Goal: Transaction & Acquisition: Purchase product/service

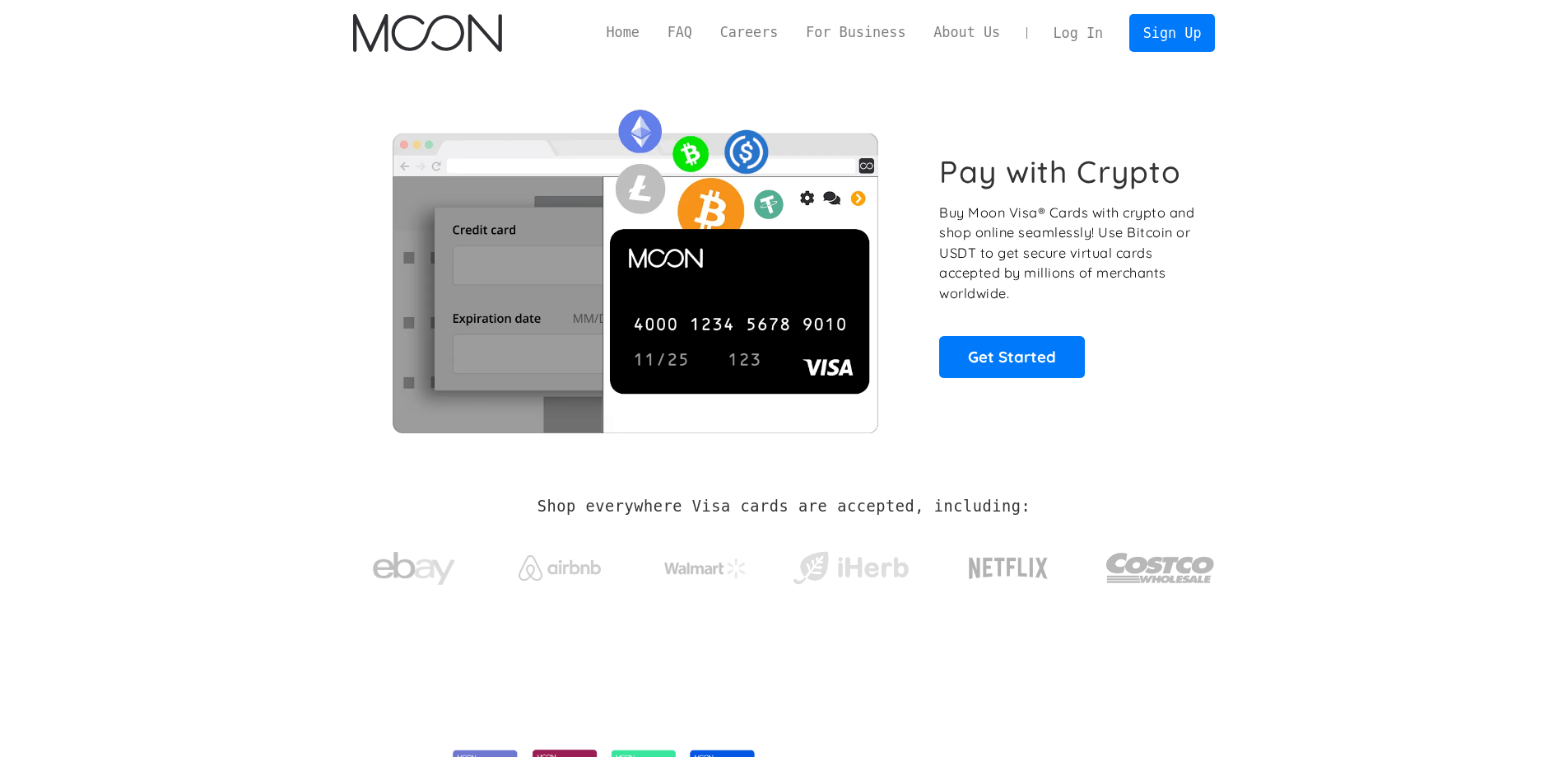
click at [1066, 30] on link "Log In" at bounding box center [1078, 32] width 77 height 36
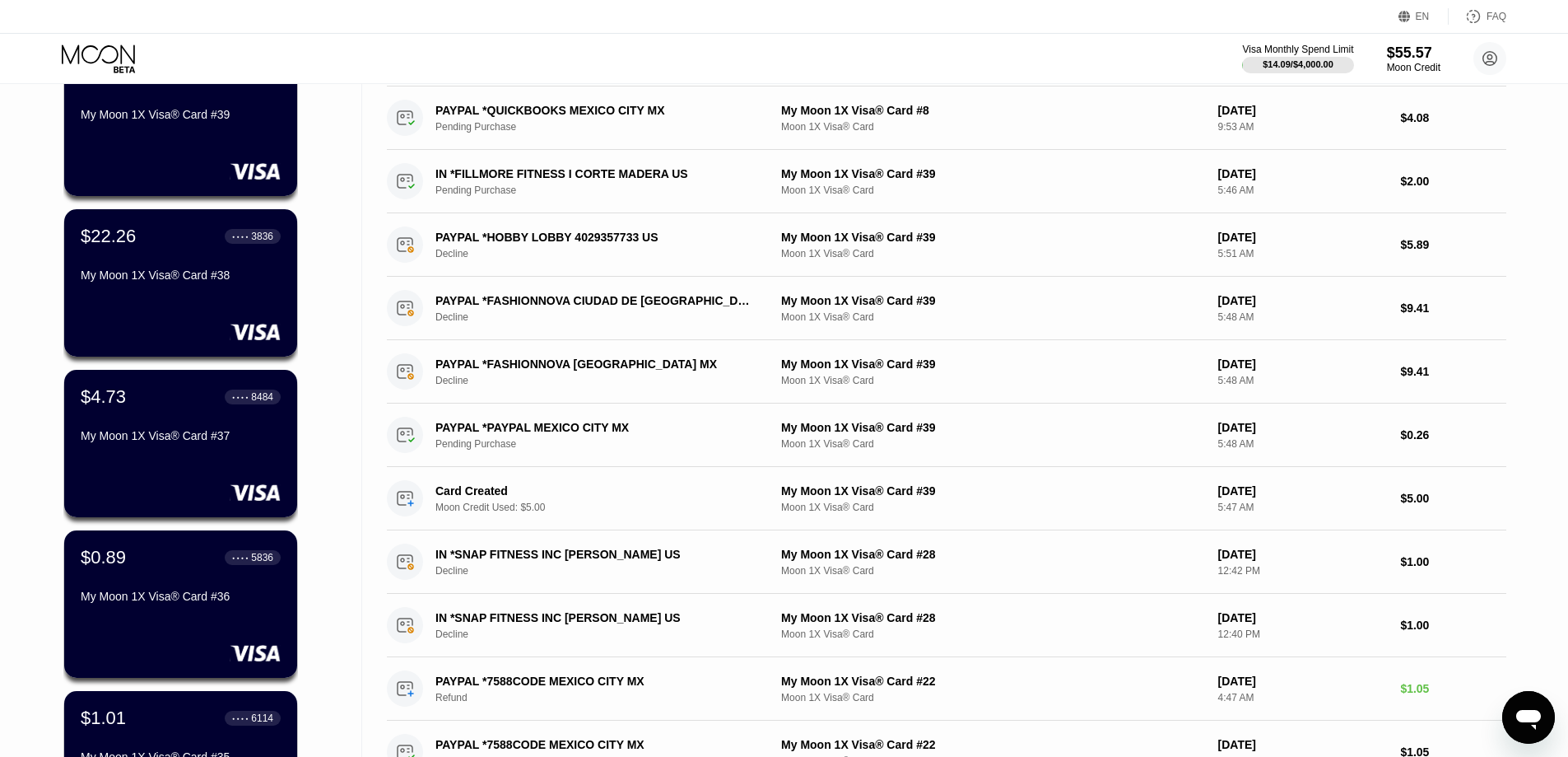
scroll to position [165, 0]
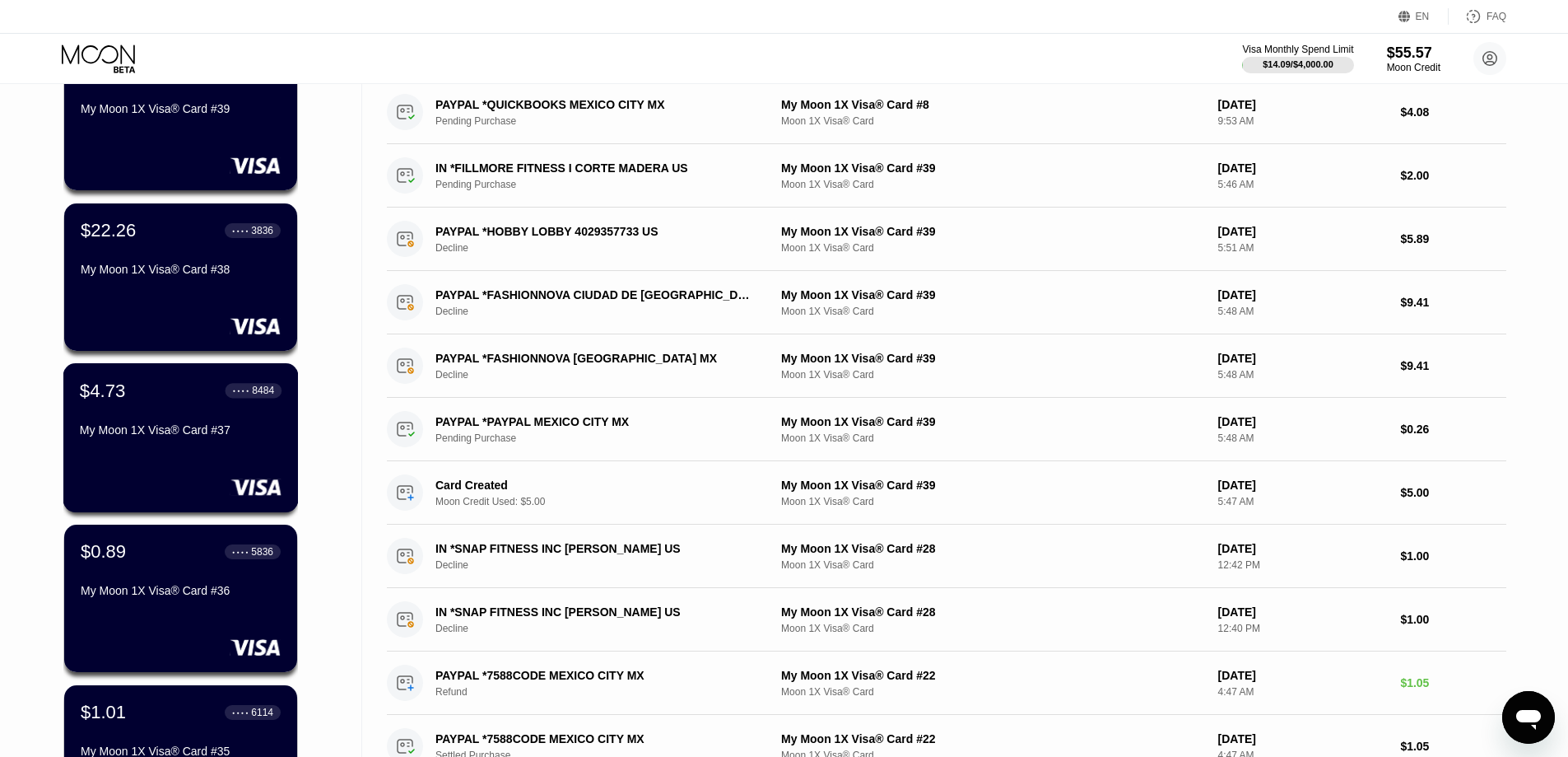
click at [167, 443] on div "My Moon 1X Visa® Card #37" at bounding box center [180, 433] width 201 height 20
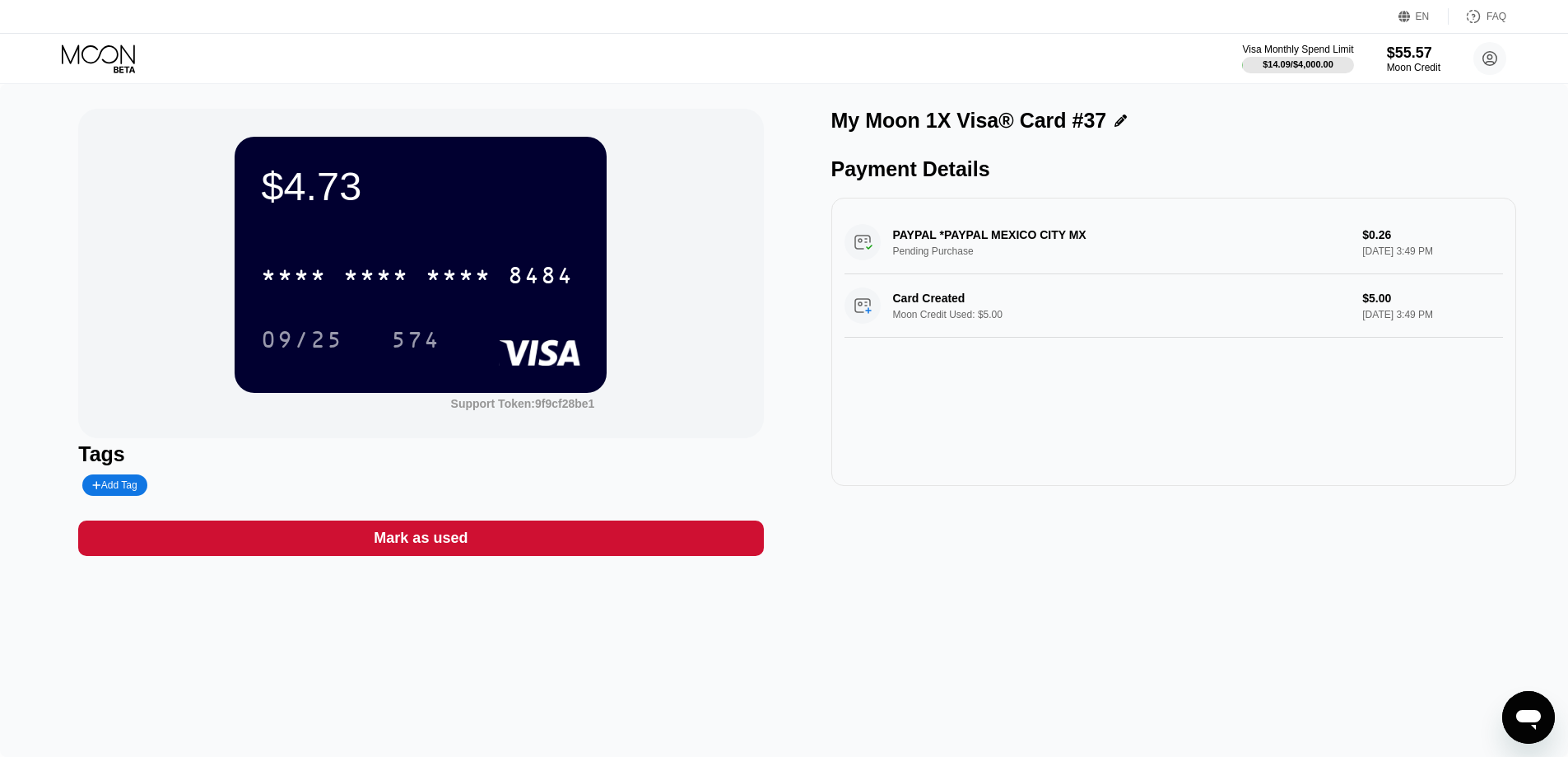
click at [93, 64] on icon at bounding box center [99, 59] width 76 height 29
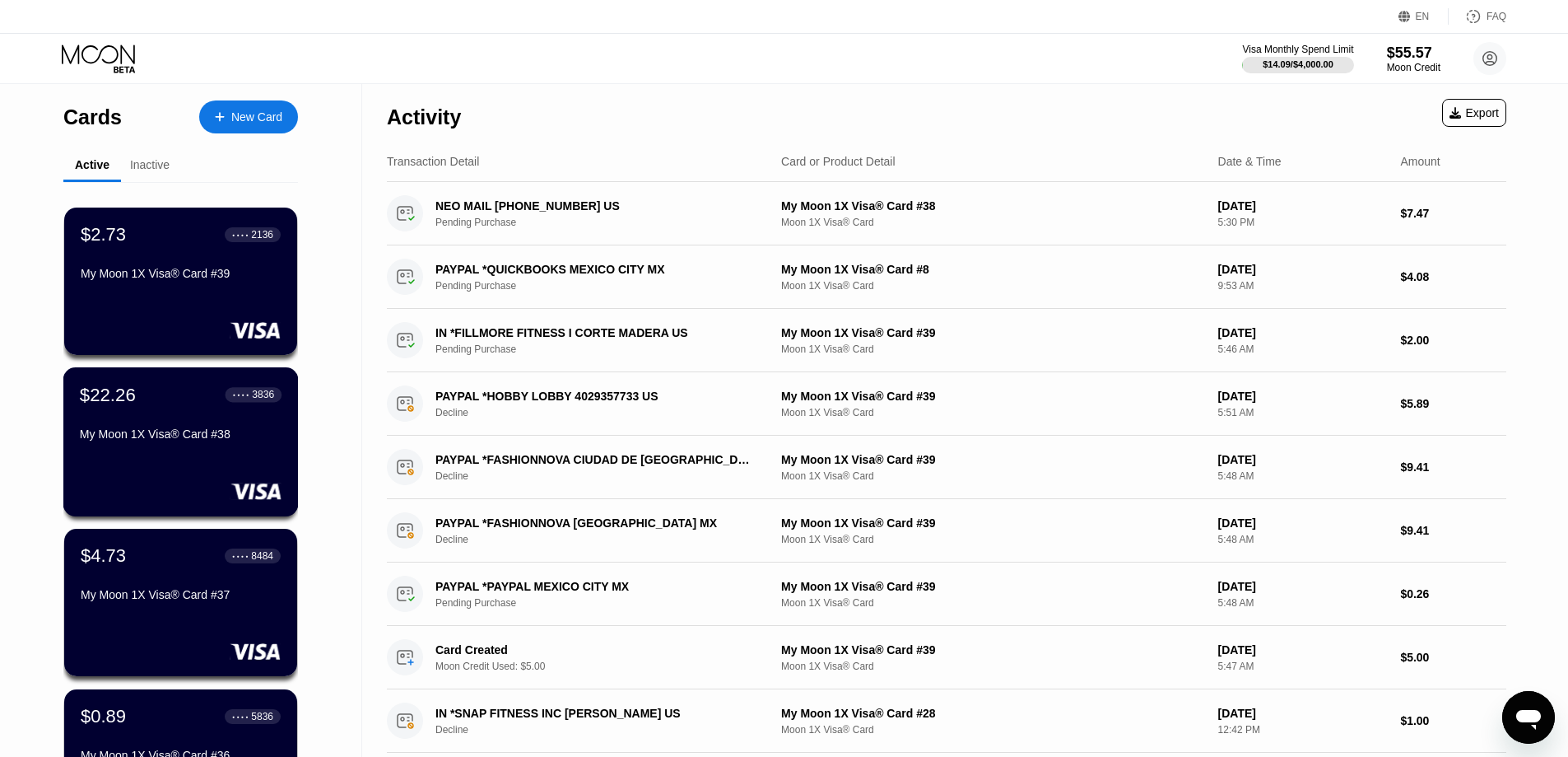
click at [154, 431] on div "$22.26 ● ● ● ● 3836 My Moon 1X Visa® Card #38" at bounding box center [180, 415] width 201 height 63
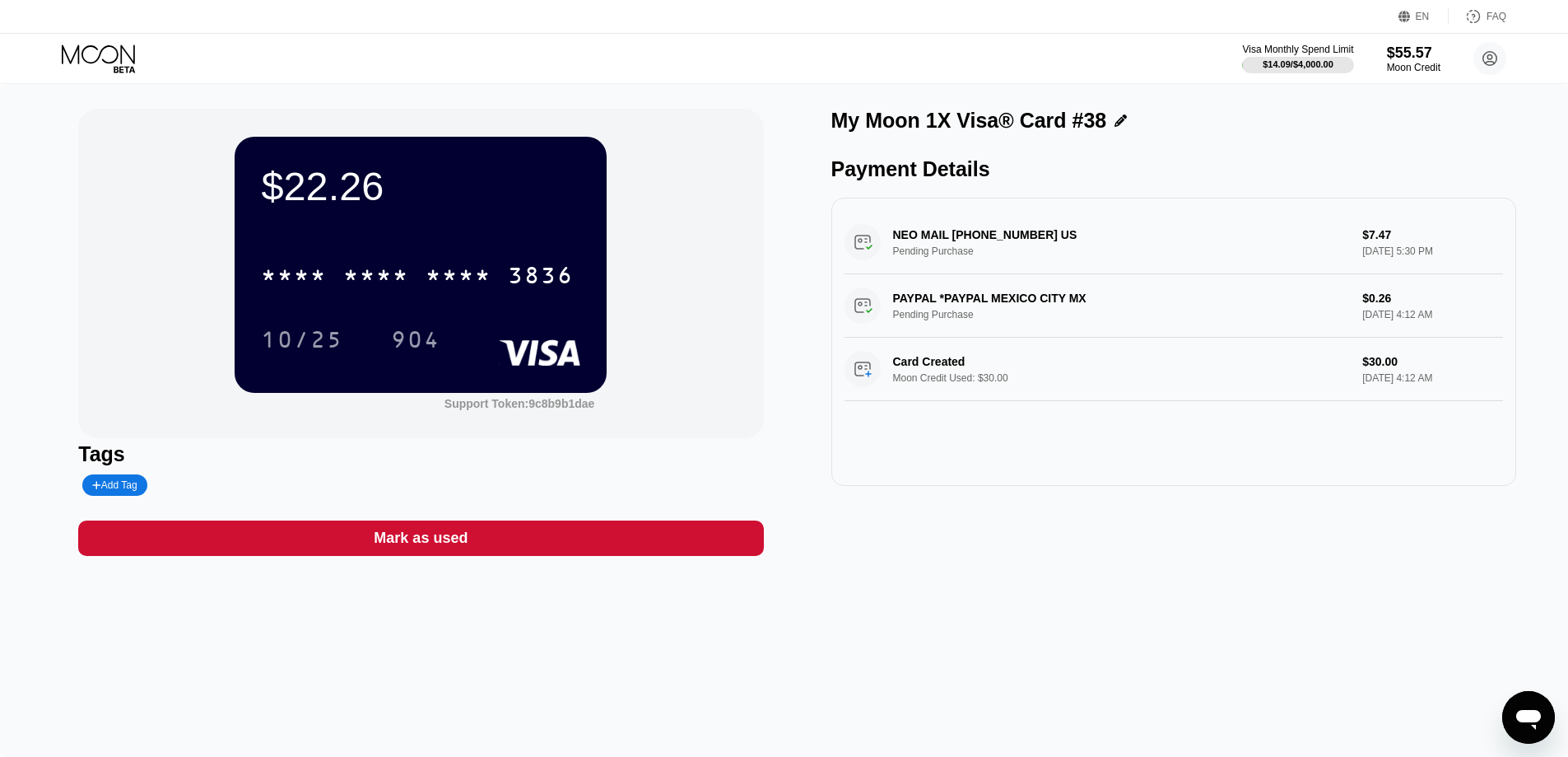
click at [79, 53] on icon at bounding box center [98, 54] width 74 height 19
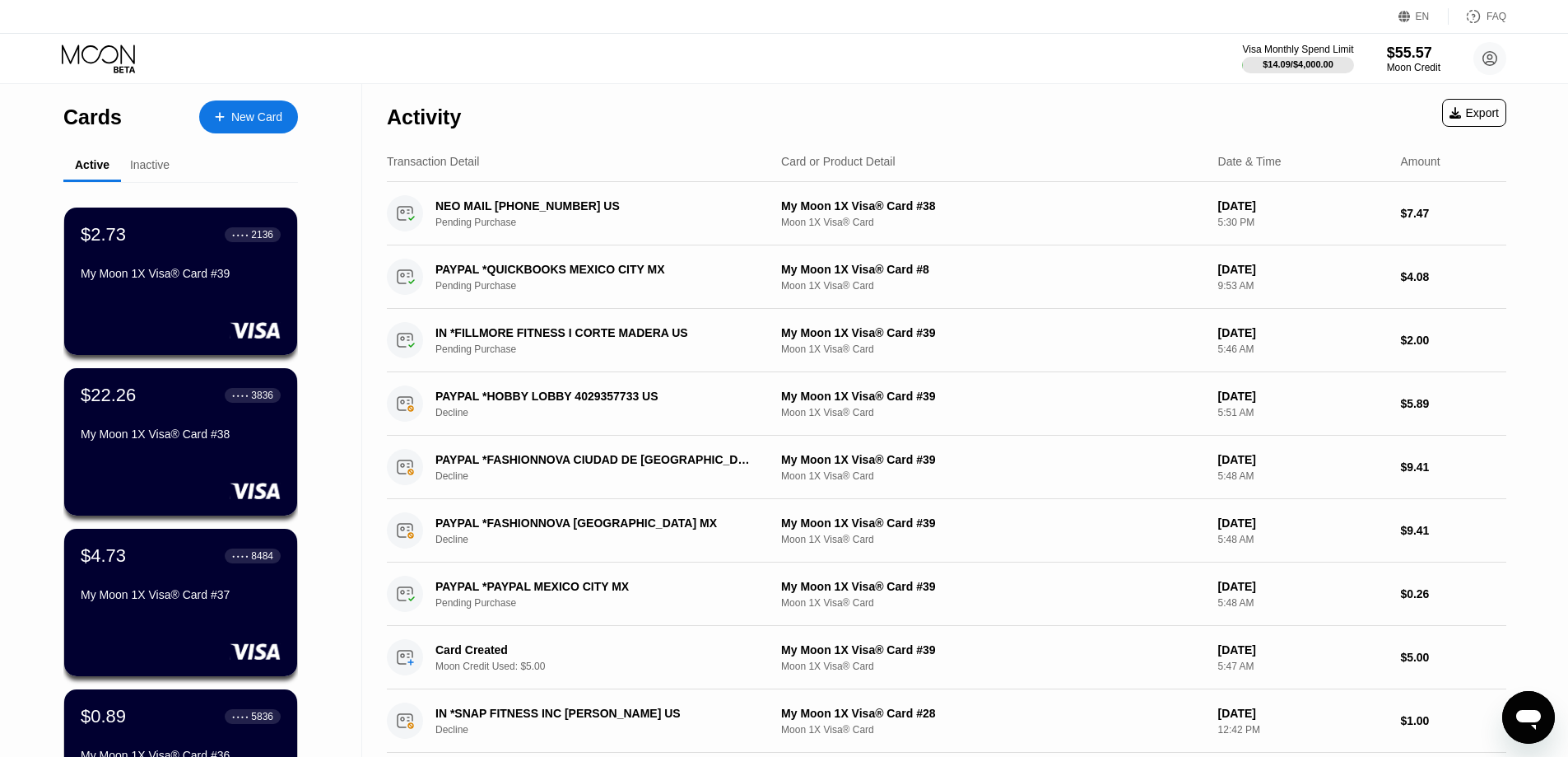
click at [266, 116] on div "New Card" at bounding box center [257, 117] width 51 height 14
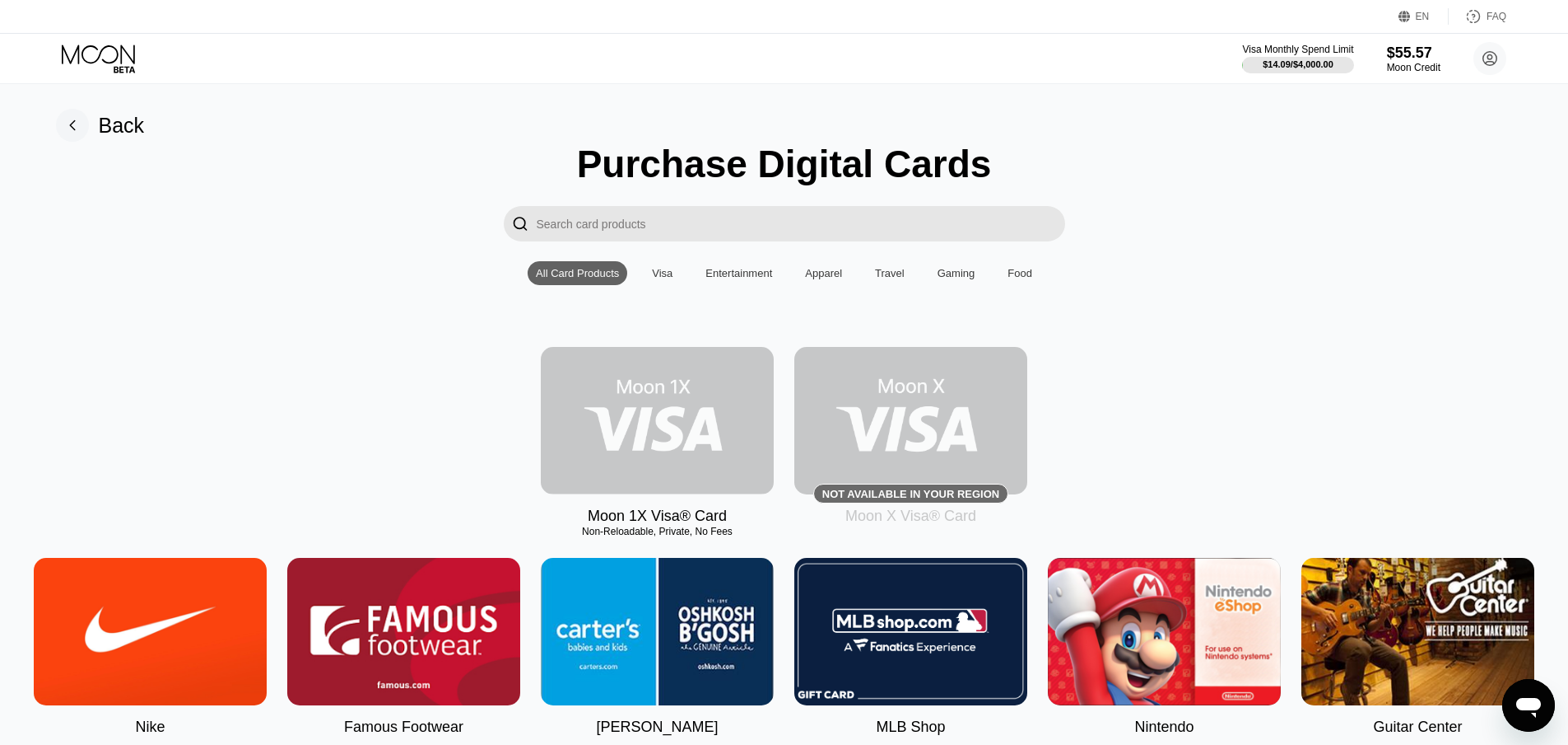
click at [683, 429] on img at bounding box center [657, 421] width 233 height 147
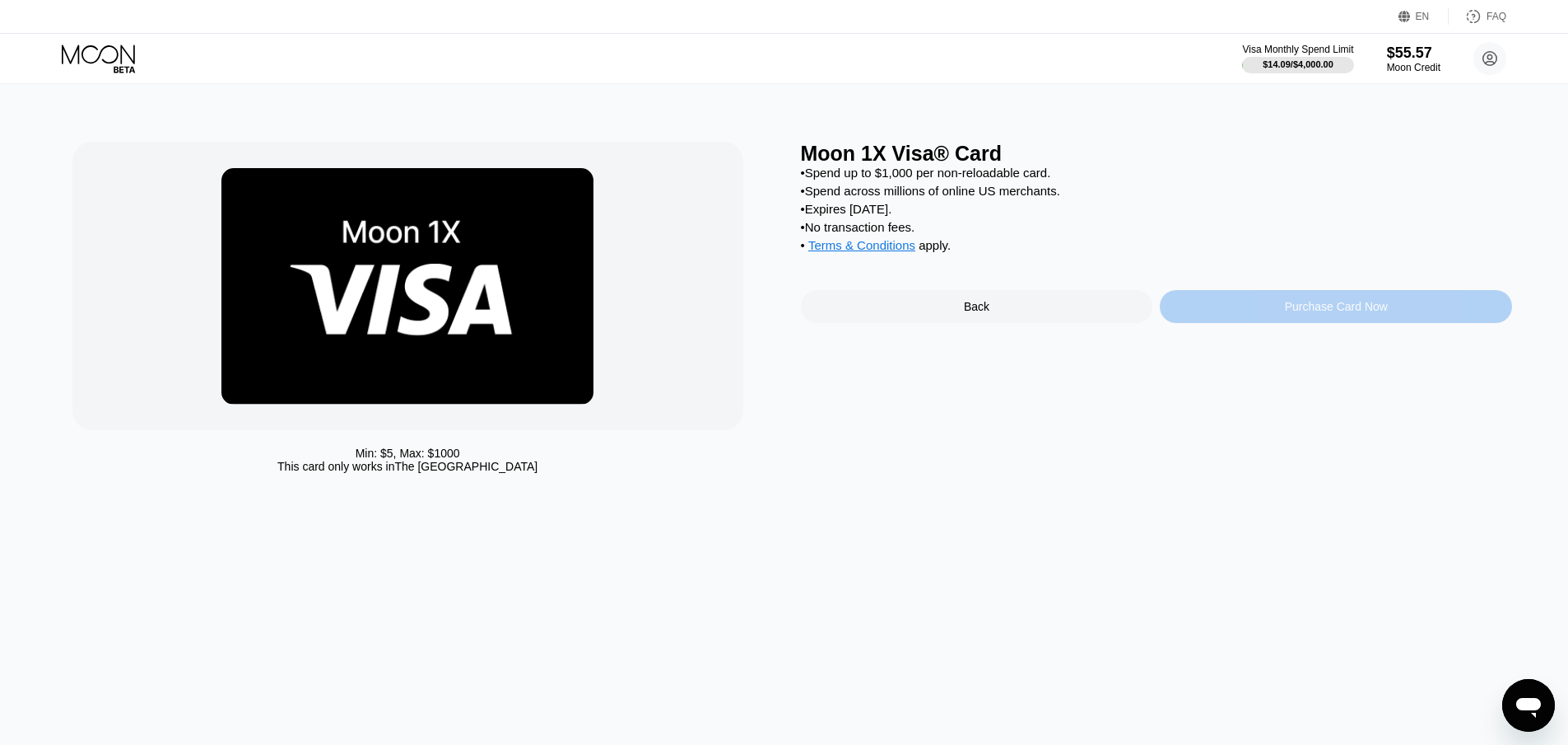
click at [1362, 313] on div "Purchase Card Now" at bounding box center [1336, 306] width 102 height 13
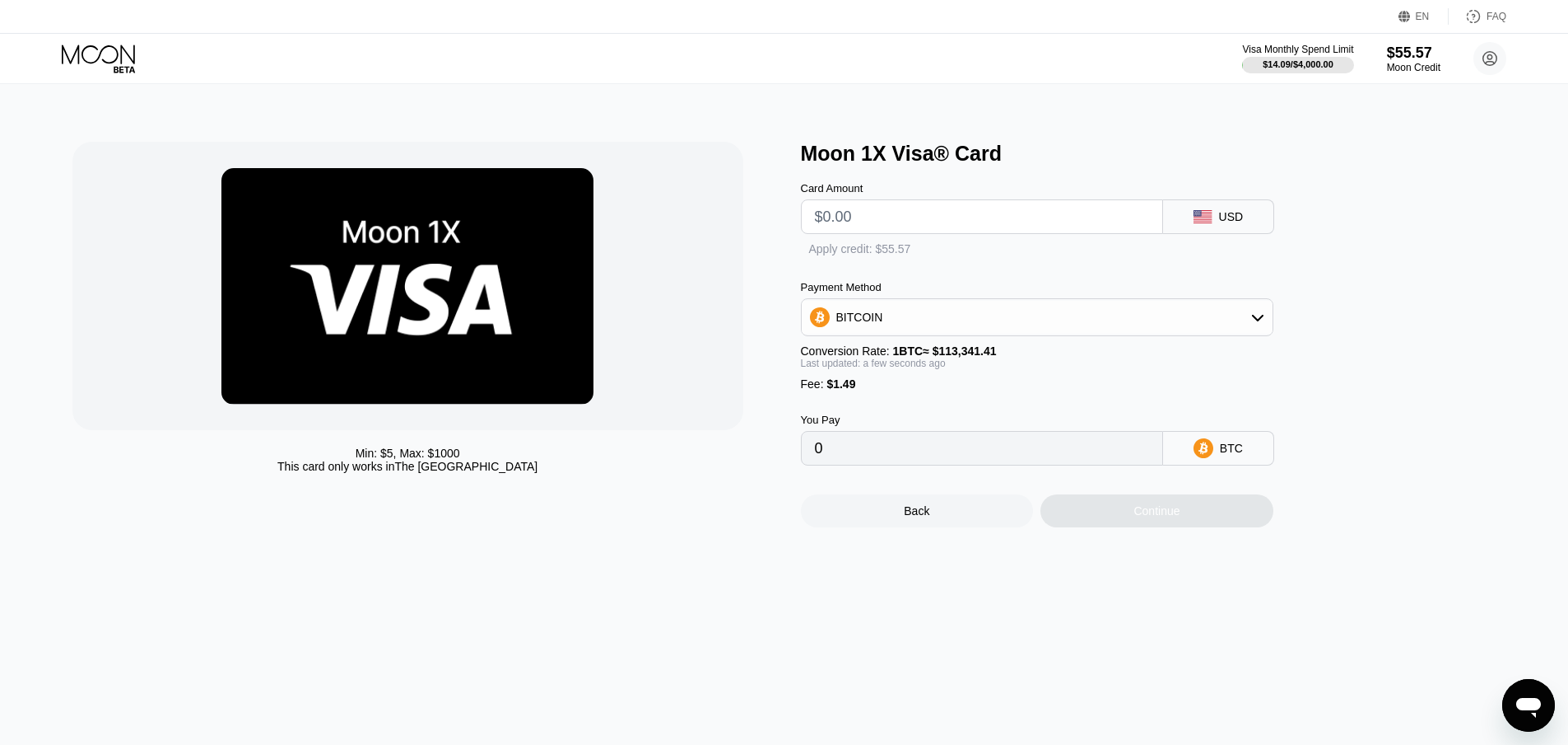
click at [860, 222] on input "text" at bounding box center [982, 216] width 335 height 33
type input "$5"
type input "0.00005727"
type input "$5"
click at [972, 335] on div "BITCOIN" at bounding box center [1037, 318] width 471 height 33
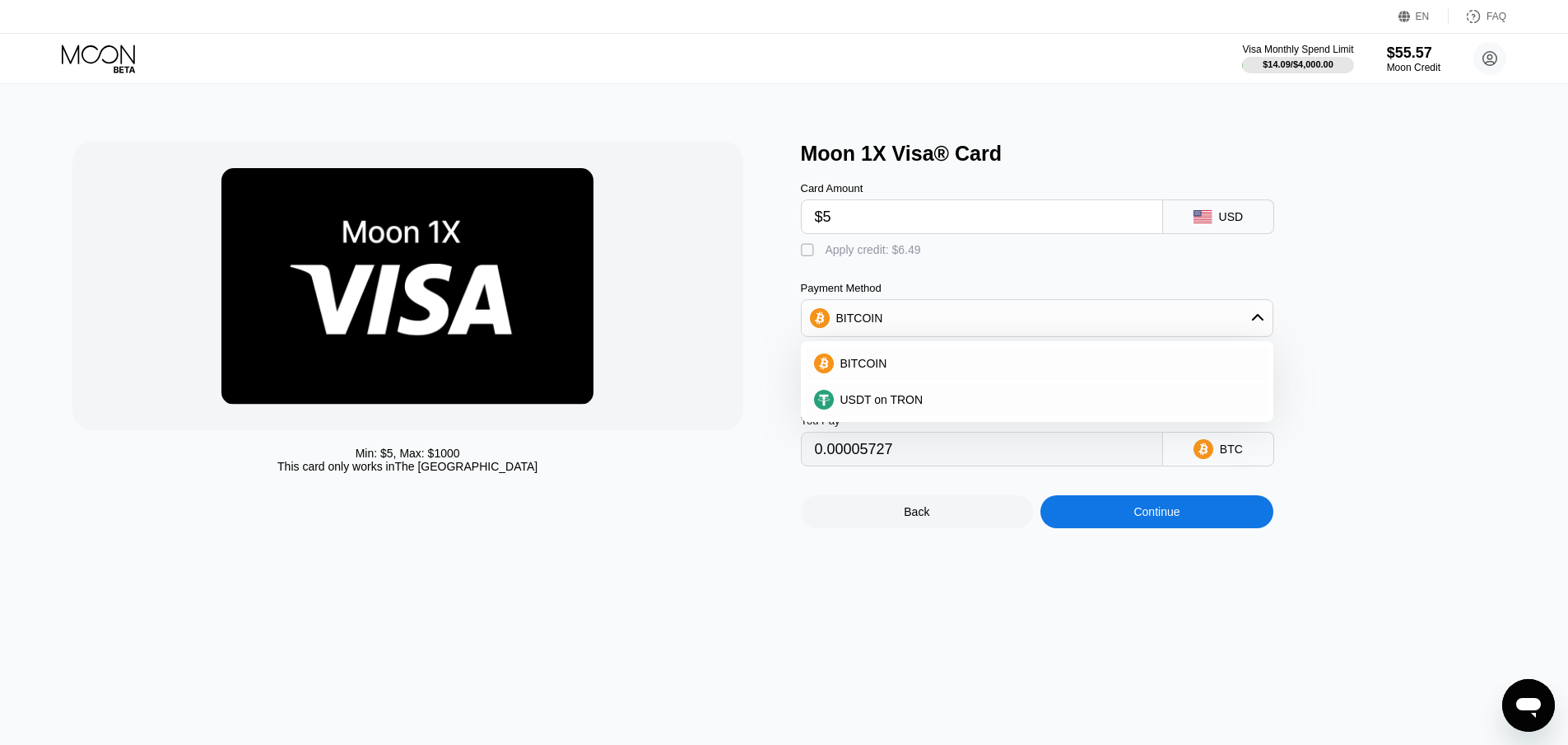
click at [972, 335] on div "BITCOIN" at bounding box center [1037, 318] width 471 height 33
click at [802, 259] on div "" at bounding box center [809, 250] width 17 height 17
type input "0"
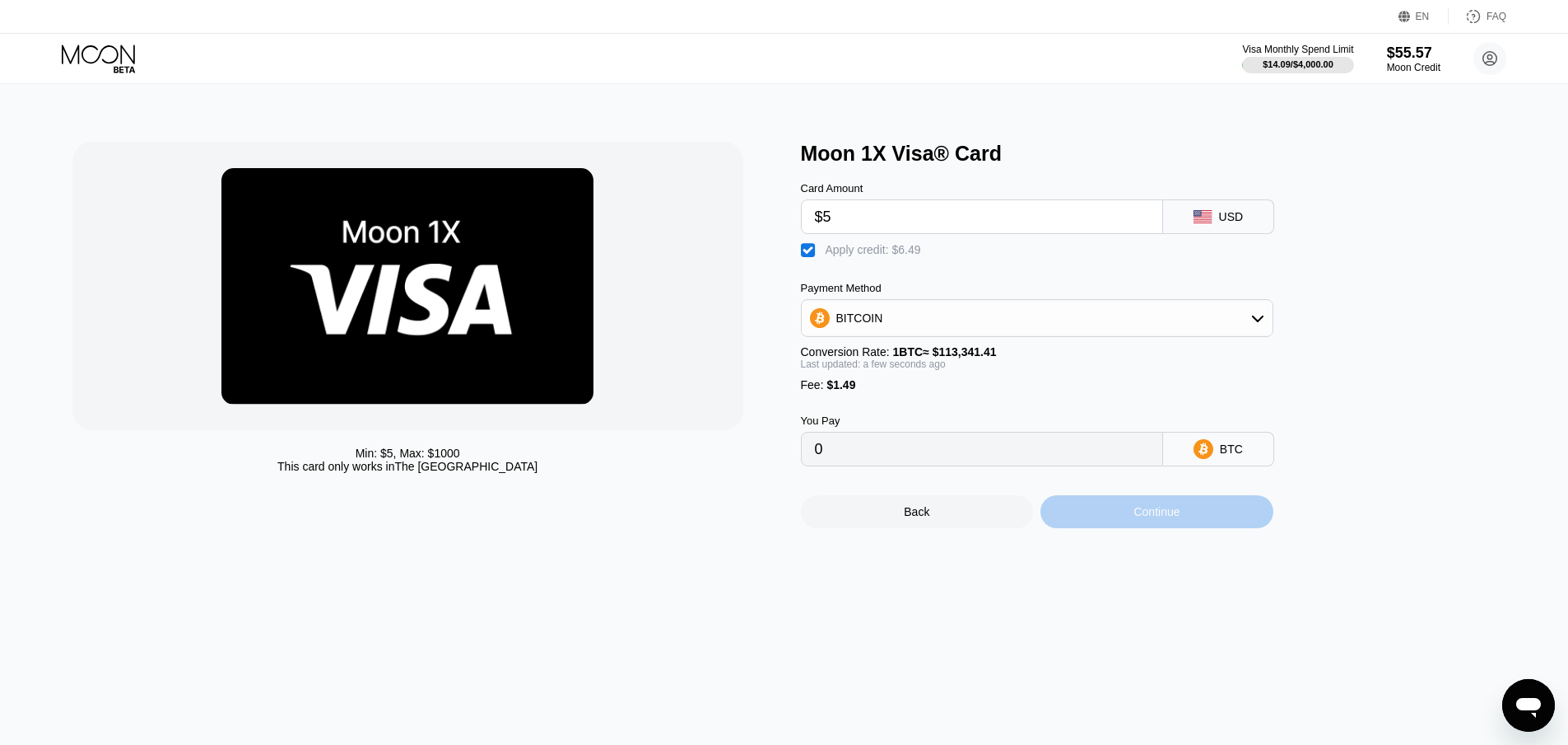
click at [1175, 518] on div "Continue" at bounding box center [1156, 511] width 46 height 13
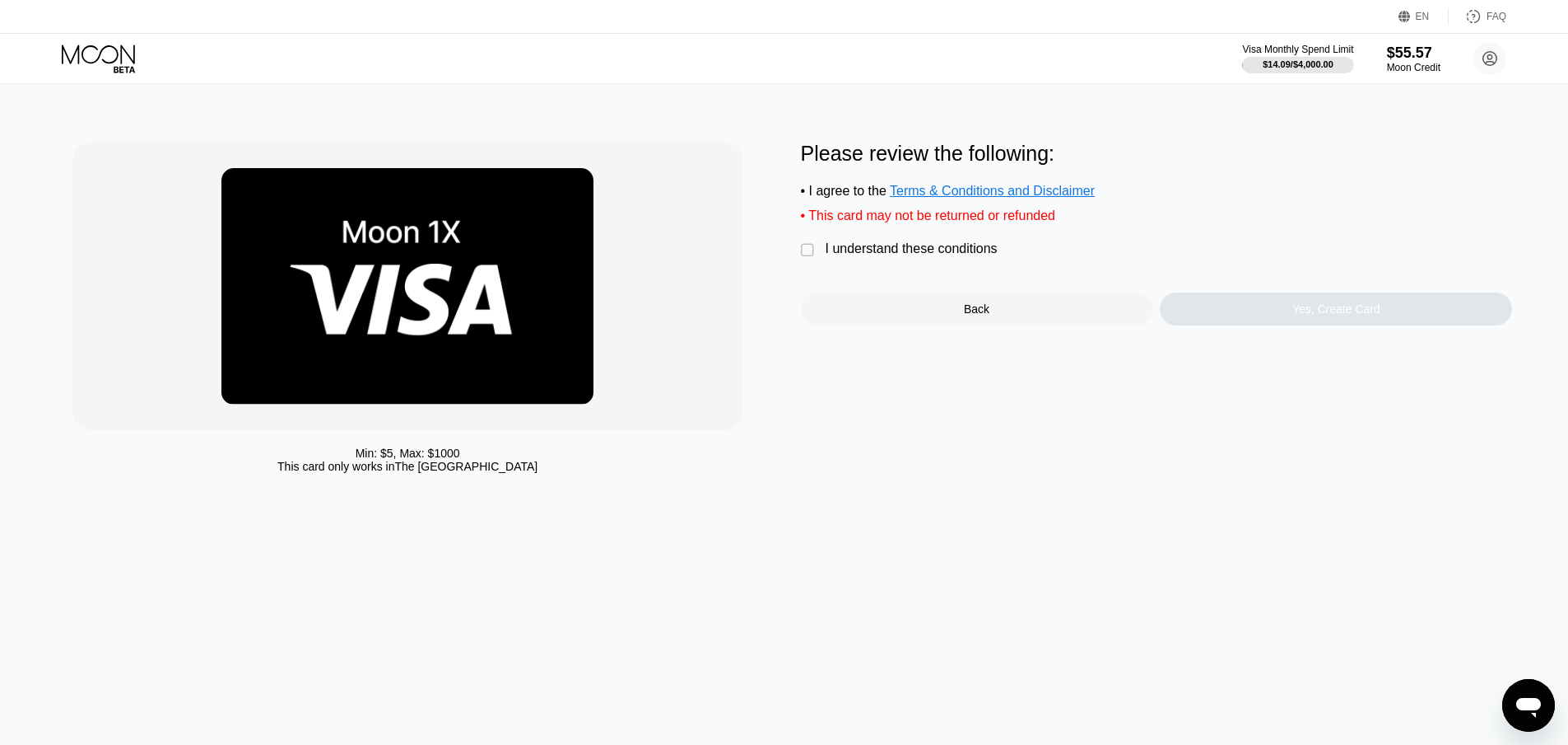
click at [913, 252] on div "I understand these conditions" at bounding box center [912, 248] width 172 height 15
click at [1290, 309] on div "Yes, Create Card" at bounding box center [1336, 309] width 352 height 33
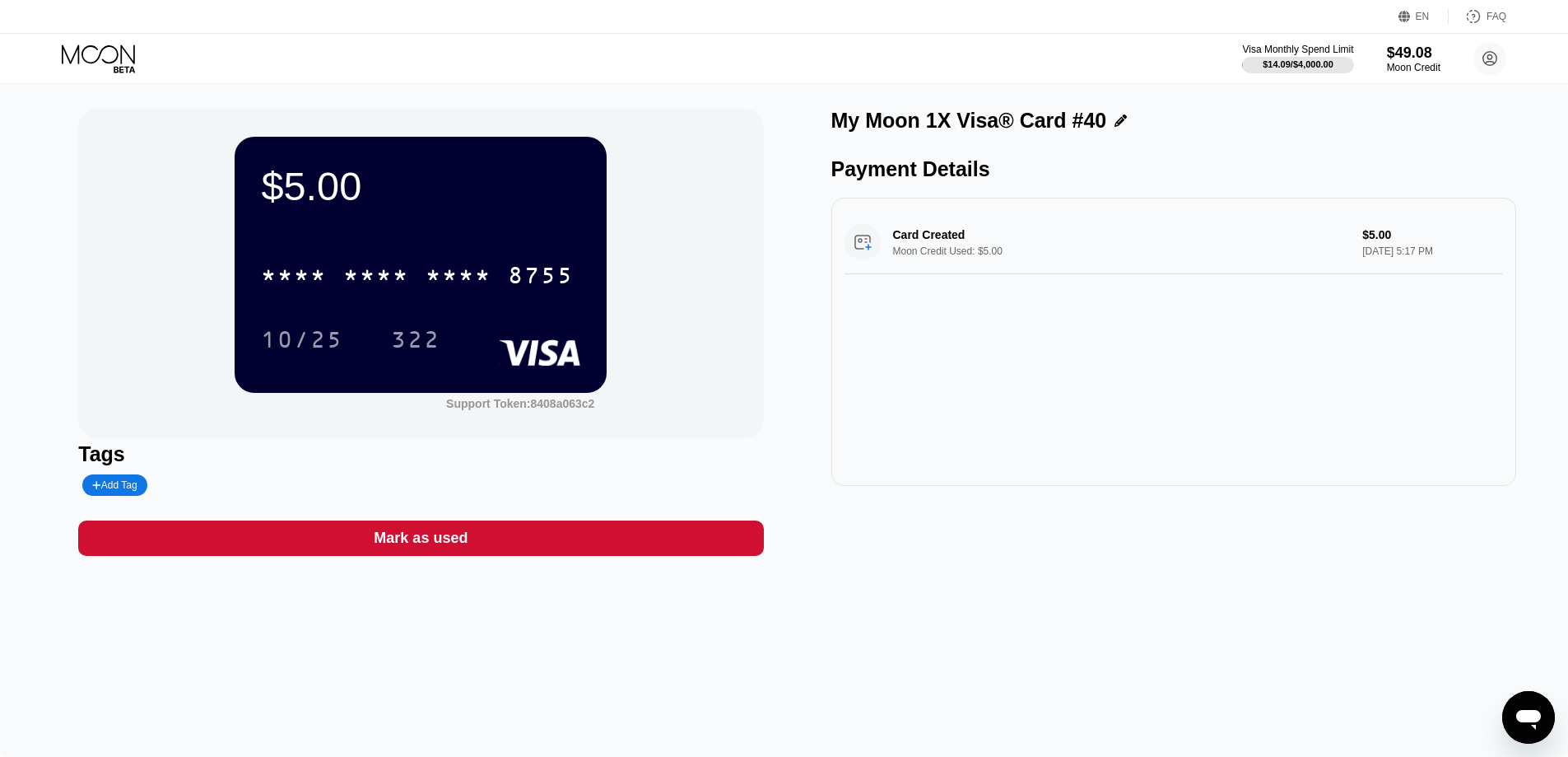
drag, startPoint x: 550, startPoint y: 267, endPoint x: 579, endPoint y: 264, distance: 29.2
click at [550, 267] on div "8755" at bounding box center [540, 278] width 66 height 26
